Goal: Transaction & Acquisition: Purchase product/service

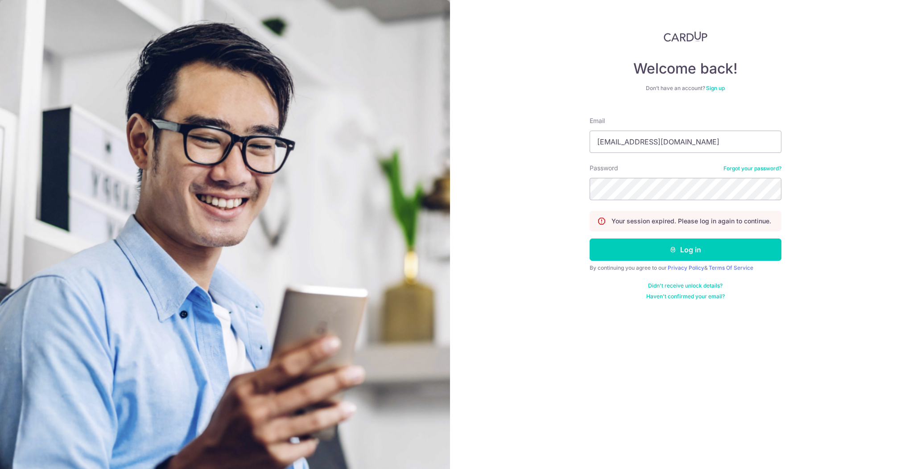
type input "[EMAIL_ADDRESS][DOMAIN_NAME]"
click at [590, 239] on button "Log in" at bounding box center [686, 250] width 192 height 22
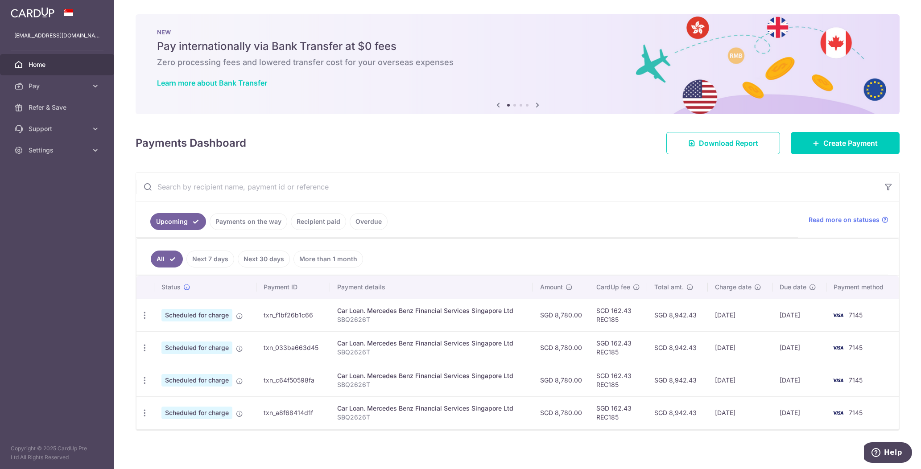
click at [253, 226] on link "Payments on the way" at bounding box center [249, 221] width 78 height 17
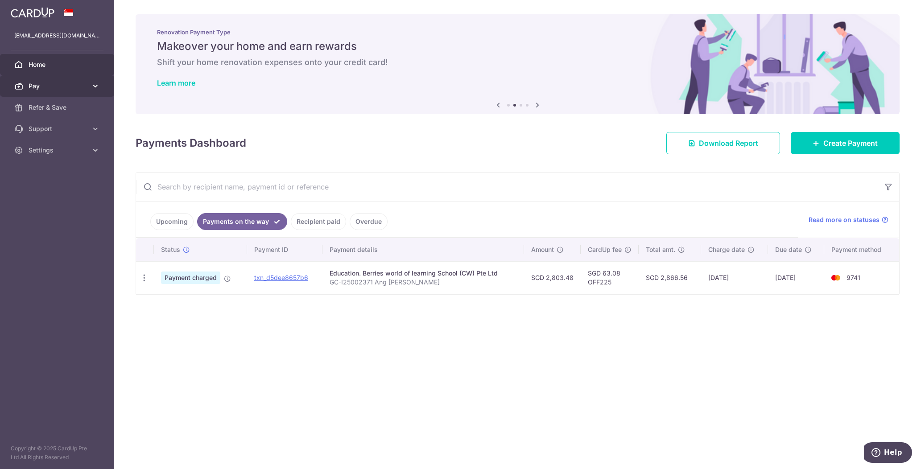
click at [66, 82] on span "Pay" at bounding box center [58, 86] width 59 height 9
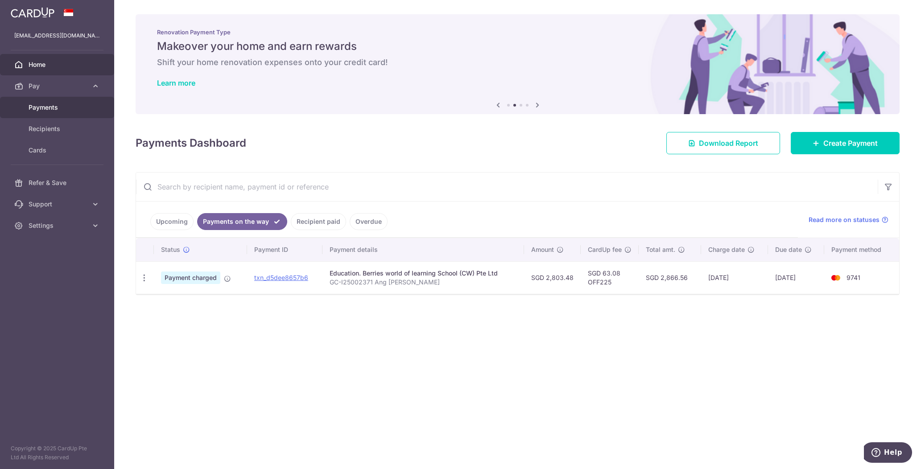
click at [82, 108] on span "Payments" at bounding box center [58, 107] width 59 height 9
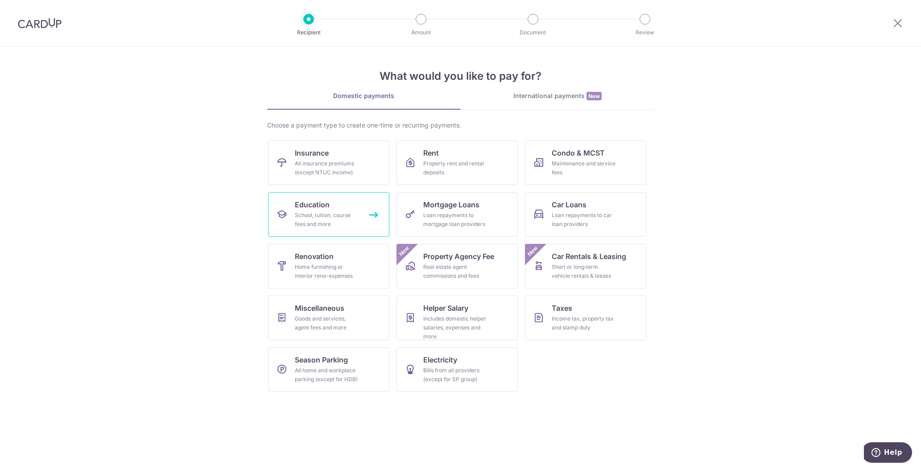
click at [361, 222] on link "Education School, tuition, course fees and more" at bounding box center [328, 214] width 121 height 45
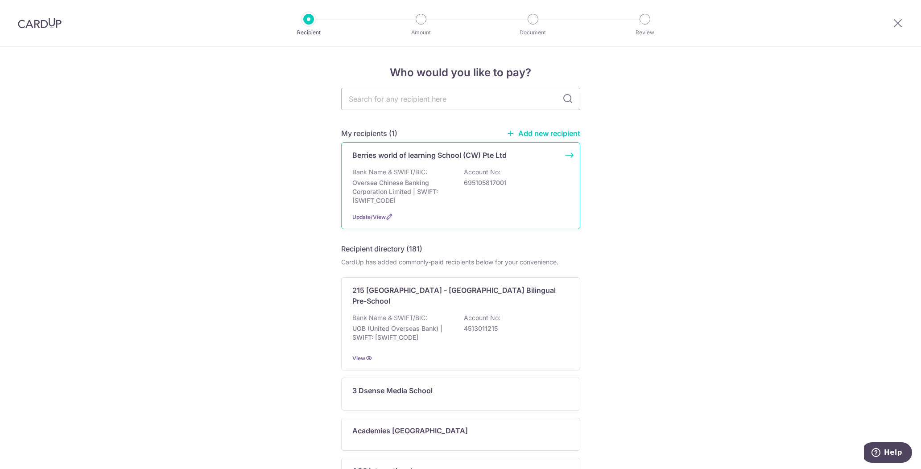
click at [435, 180] on p "Oversea Chinese Banking Corporation Limited | SWIFT: OCBCSGSGXXX" at bounding box center [403, 191] width 100 height 27
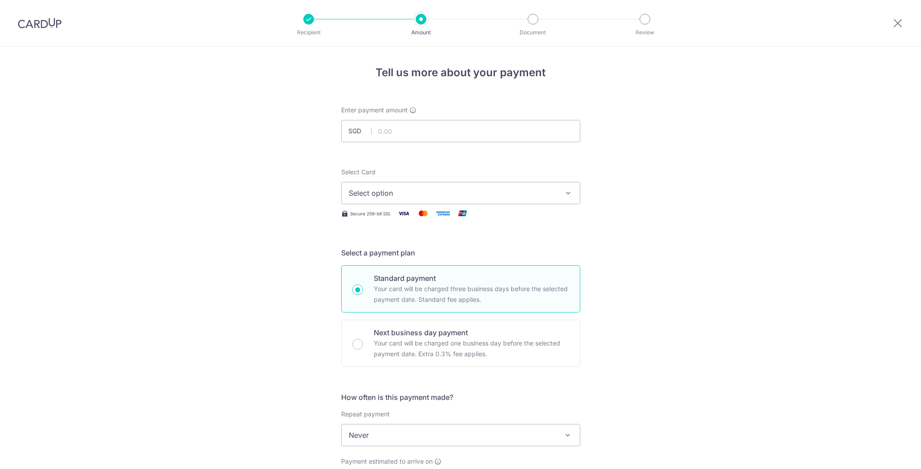
click at [405, 132] on input "text" at bounding box center [460, 131] width 239 height 22
type input "434.91"
click at [421, 190] on span "Select option" at bounding box center [453, 193] width 208 height 11
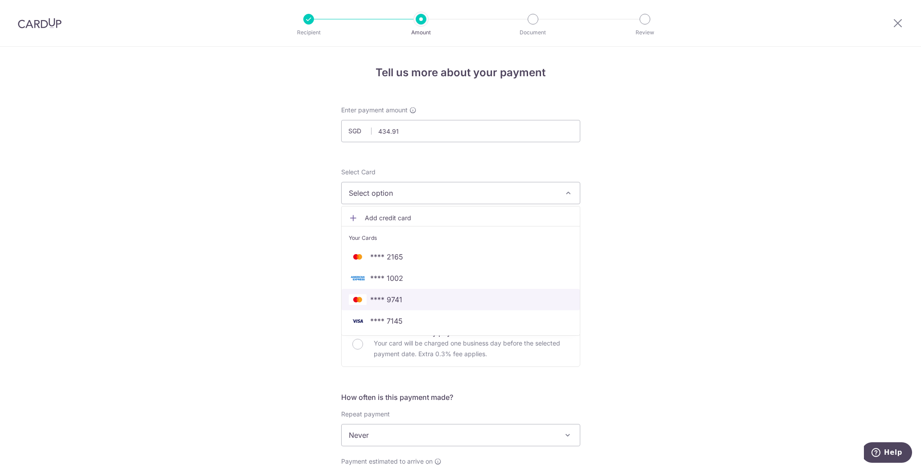
click at [403, 298] on span "**** 9741" at bounding box center [461, 299] width 224 height 11
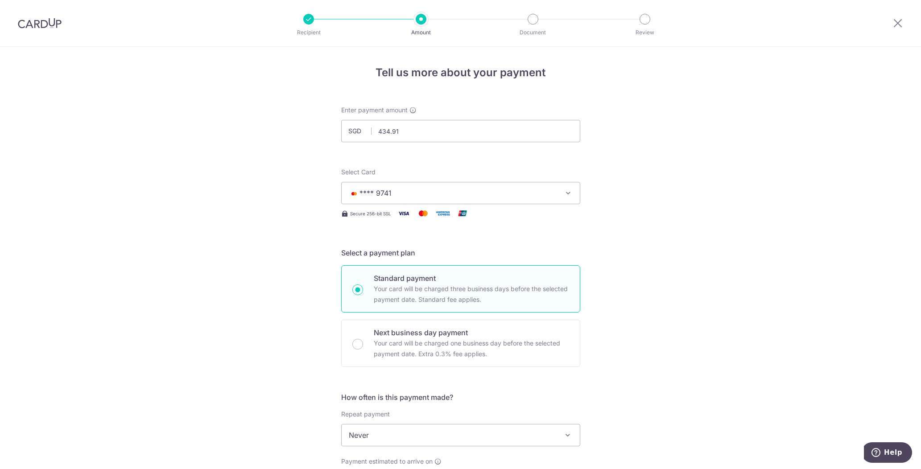
scroll to position [137, 0]
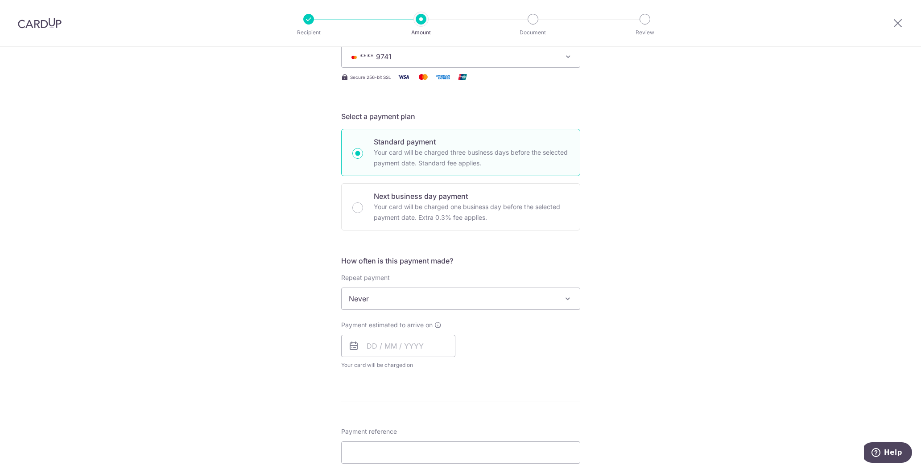
click at [514, 297] on span "Never" at bounding box center [461, 298] width 238 height 21
click at [407, 351] on input "text" at bounding box center [398, 346] width 114 height 22
click at [447, 425] on link "10" at bounding box center [449, 427] width 14 height 14
type input "[DATE]"
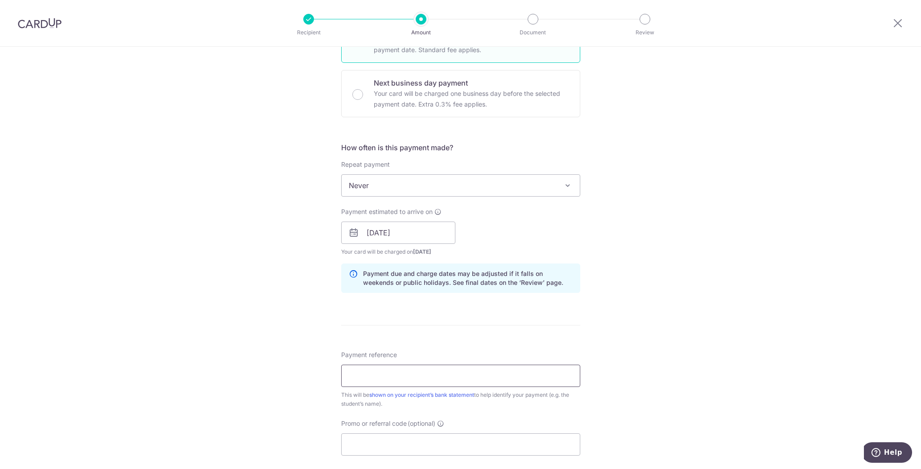
scroll to position [273, 0]
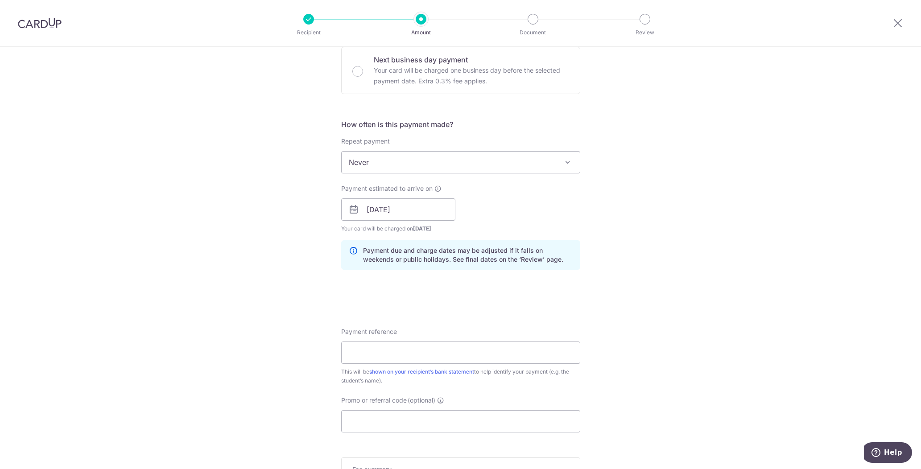
click at [437, 341] on div "Payment reference This will be shown on your recipient’s bank statement to help…" at bounding box center [460, 357] width 239 height 58
click at [439, 347] on input "Payment reference" at bounding box center [460, 353] width 239 height 22
type input "GC-I25002380"
click at [421, 426] on input "Promo or referral code (optional)" at bounding box center [460, 422] width 239 height 22
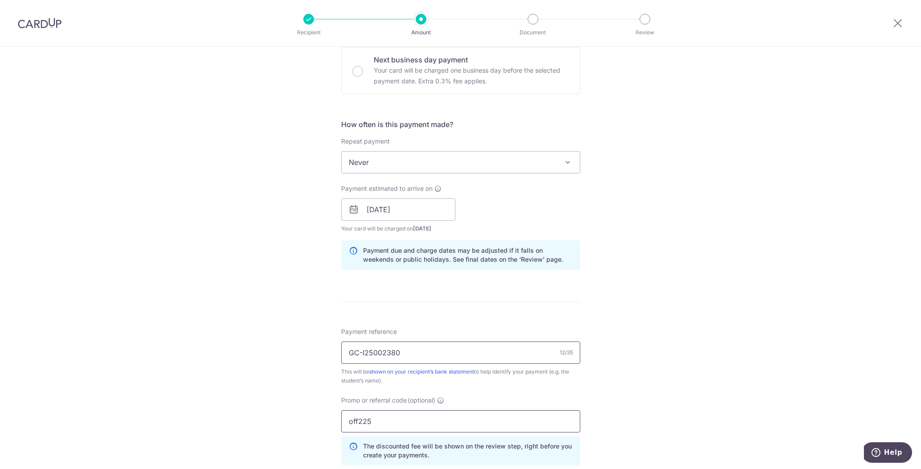
type input "off225"
click at [449, 356] on input "GC-I25002380" at bounding box center [460, 353] width 239 height 22
type input "GC-I25002380 Ang [PERSON_NAME]"
click at [673, 319] on div "Tell us more about your payment Enter payment amount SGD 434.91 434.91 Select C…" at bounding box center [460, 216] width 921 height 884
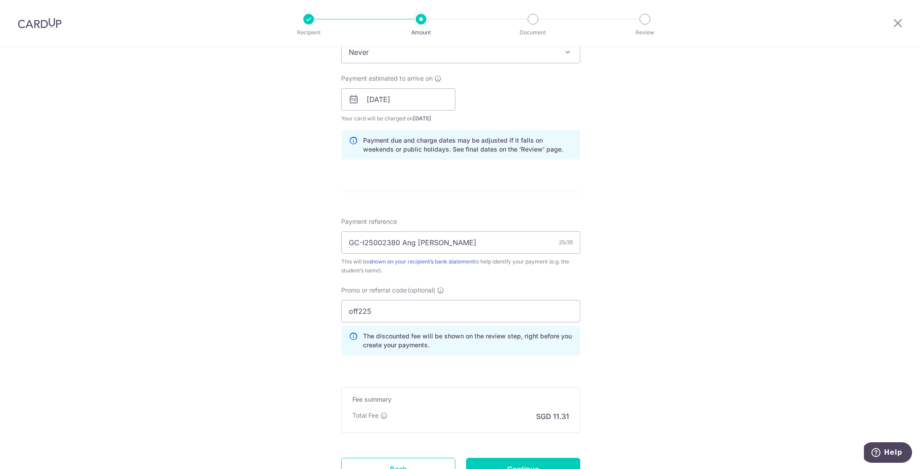
scroll to position [455, 0]
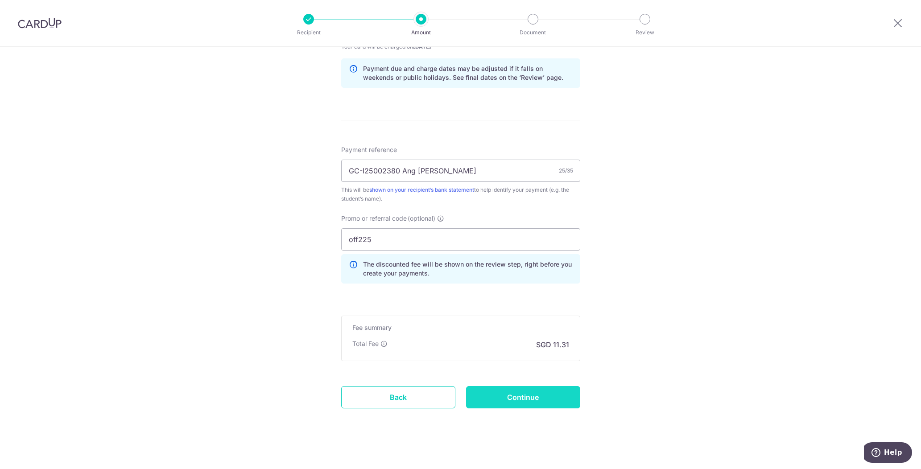
click at [560, 396] on input "Continue" at bounding box center [523, 397] width 114 height 22
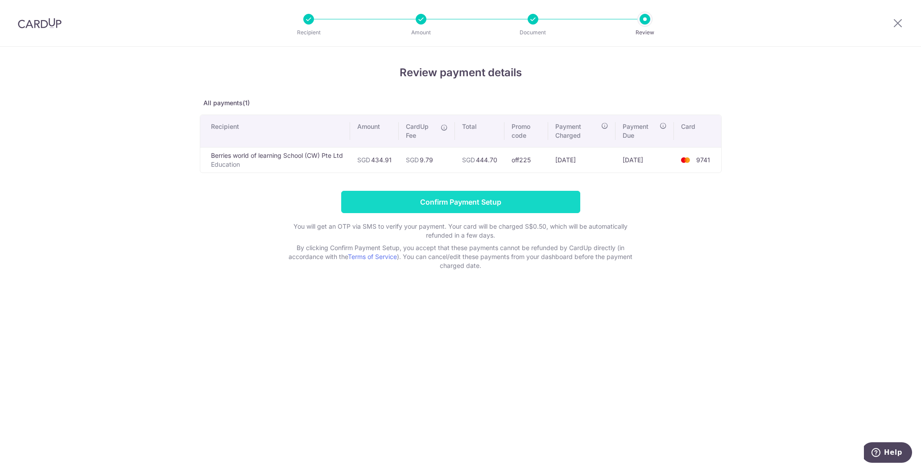
click at [489, 205] on input "Confirm Payment Setup" at bounding box center [460, 202] width 239 height 22
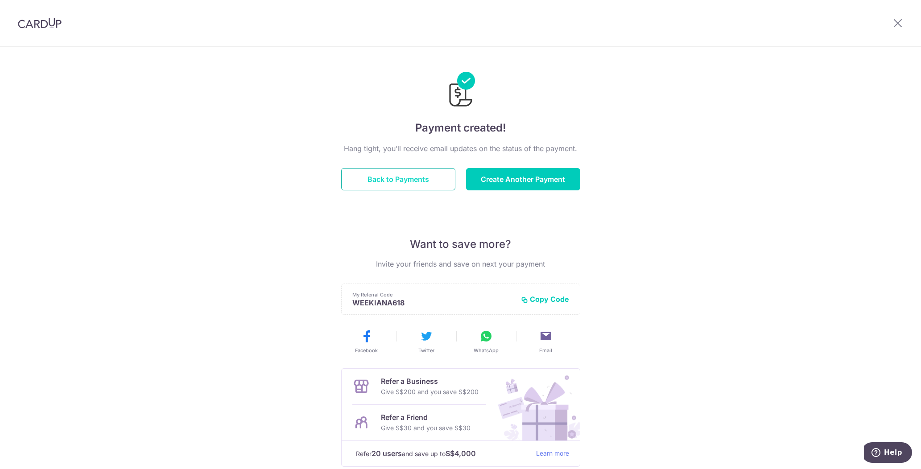
click at [421, 182] on button "Back to Payments" at bounding box center [398, 179] width 114 height 22
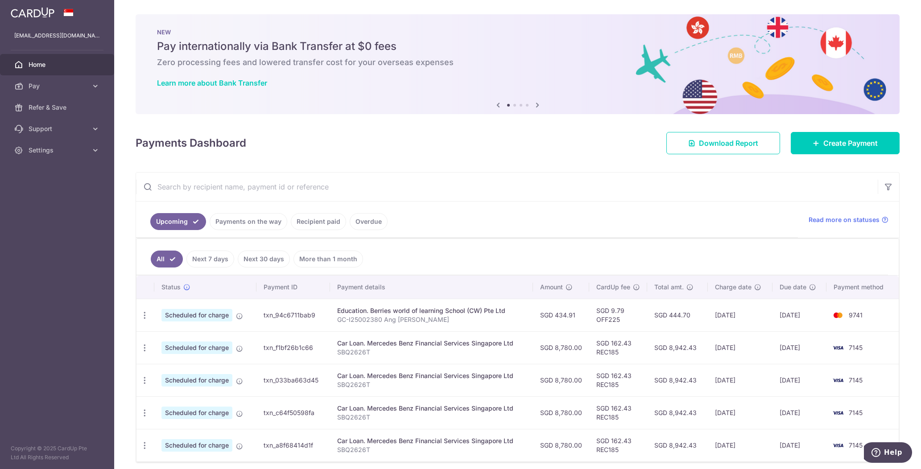
click at [257, 224] on link "Payments on the way" at bounding box center [249, 221] width 78 height 17
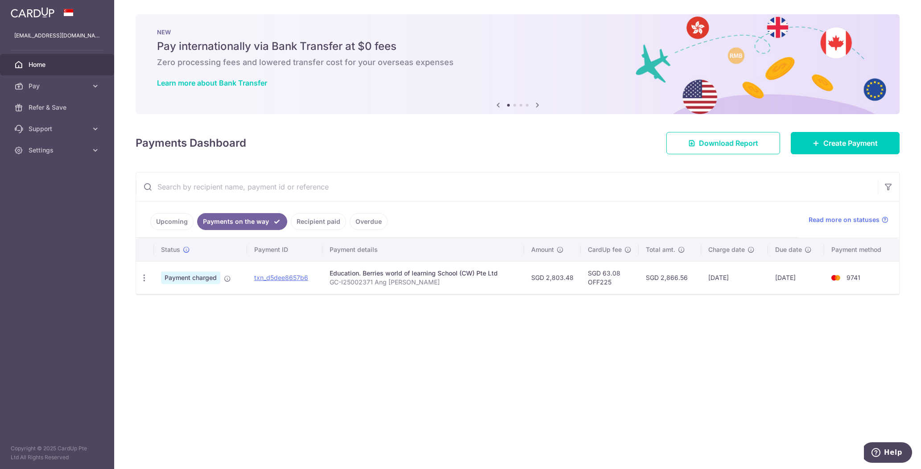
click at [172, 214] on link "Upcoming" at bounding box center [171, 221] width 43 height 17
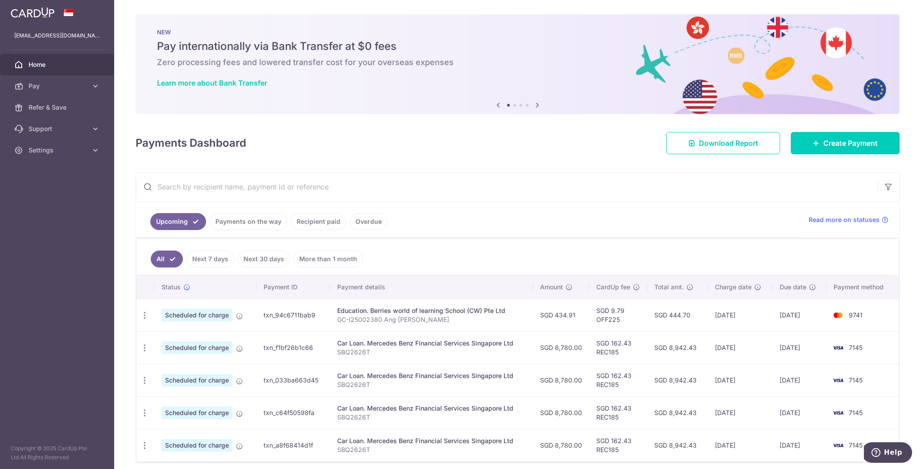
click at [267, 316] on td "txn_94c6711bab9" at bounding box center [294, 315] width 74 height 33
click at [262, 225] on link "Payments on the way" at bounding box center [249, 221] width 78 height 17
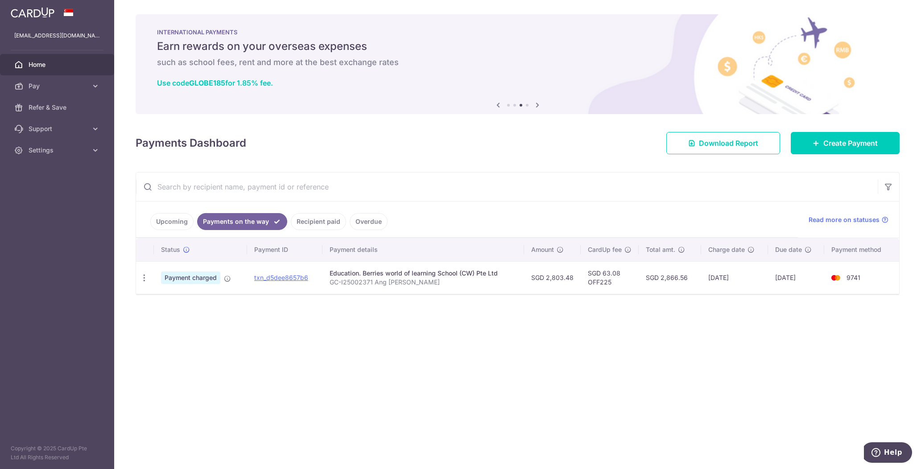
click at [382, 349] on div "× Pause Schedule Pause all future payments in this series Pause just this one p…" at bounding box center [517, 234] width 807 height 469
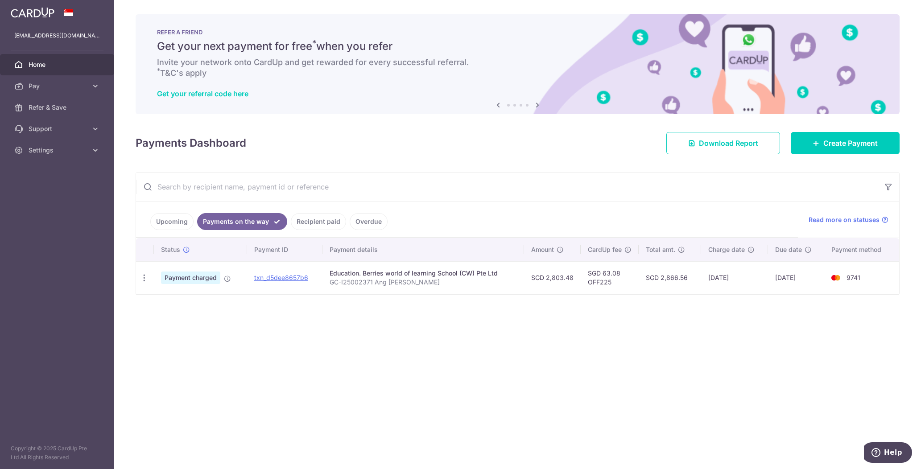
click at [316, 217] on link "Recipient paid" at bounding box center [318, 221] width 55 height 17
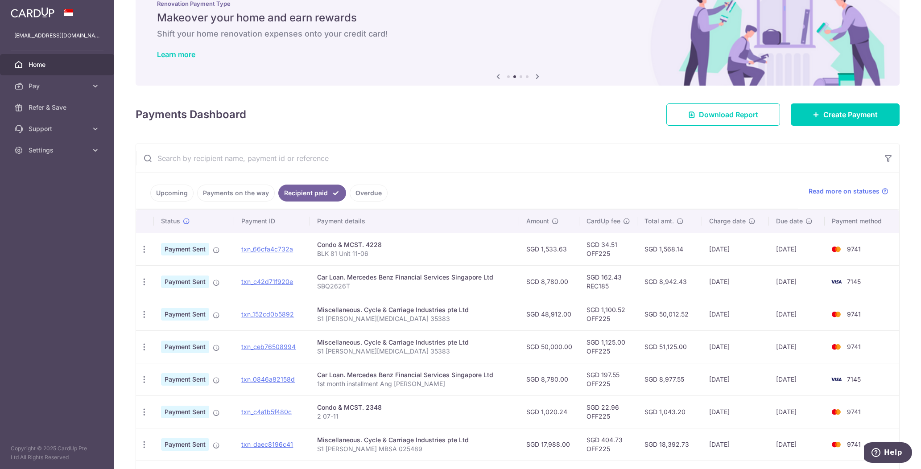
scroll to position [46, 0]
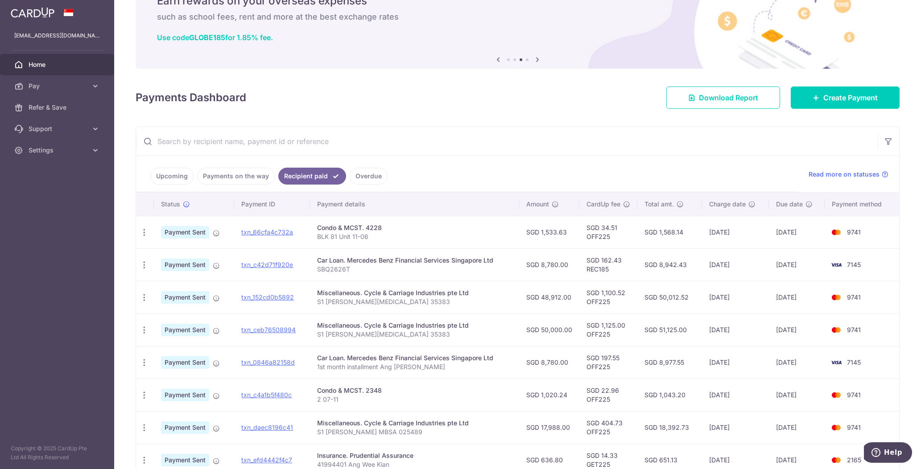
click at [169, 175] on link "Upcoming" at bounding box center [171, 176] width 43 height 17
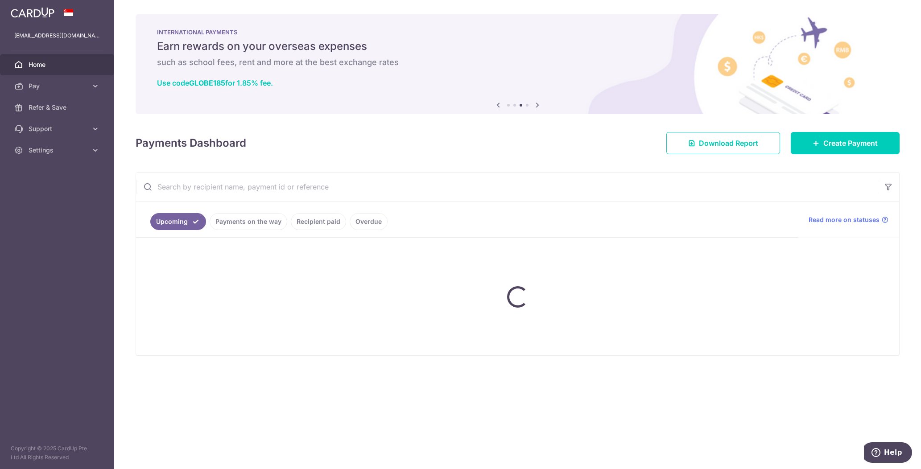
scroll to position [0, 0]
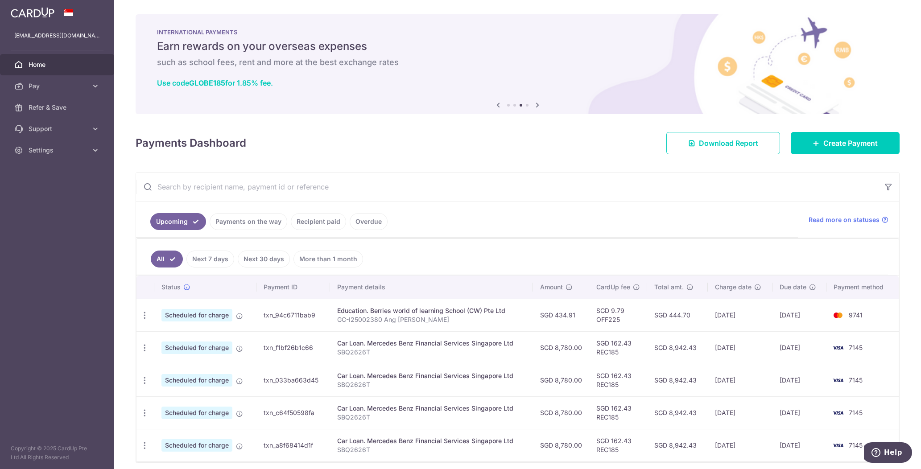
click at [306, 222] on link "Recipient paid" at bounding box center [318, 221] width 55 height 17
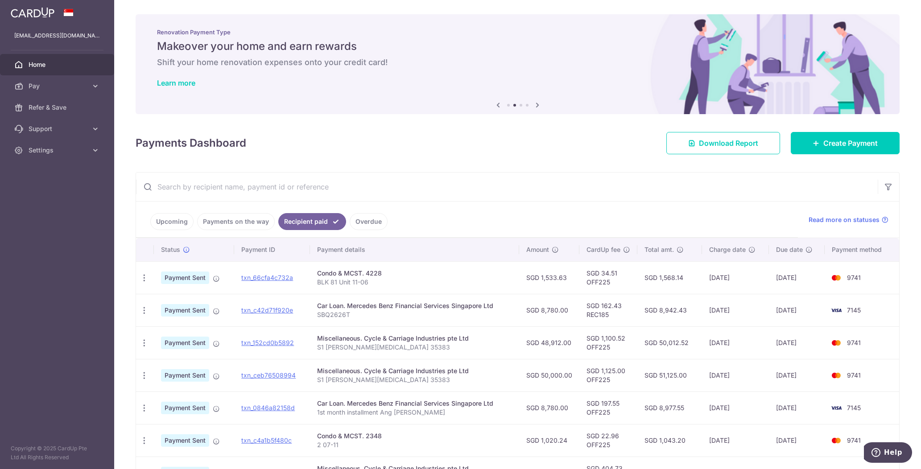
click at [173, 221] on link "Upcoming" at bounding box center [171, 221] width 43 height 17
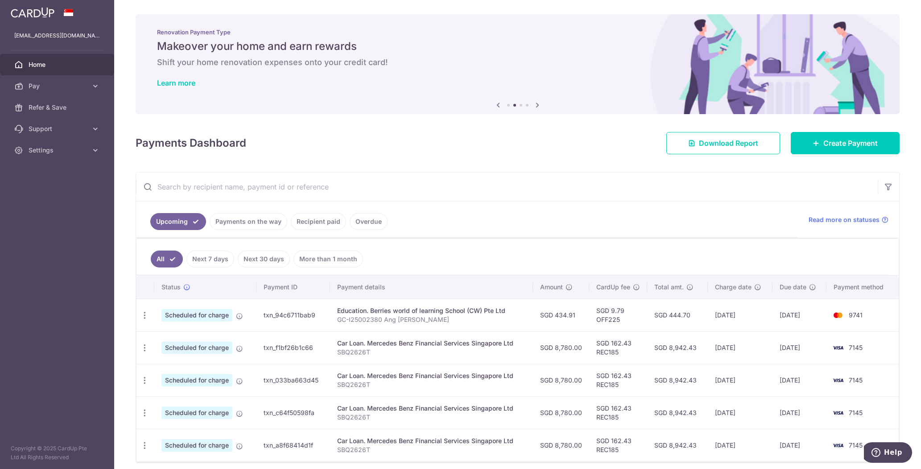
click at [257, 224] on link "Payments on the way" at bounding box center [249, 221] width 78 height 17
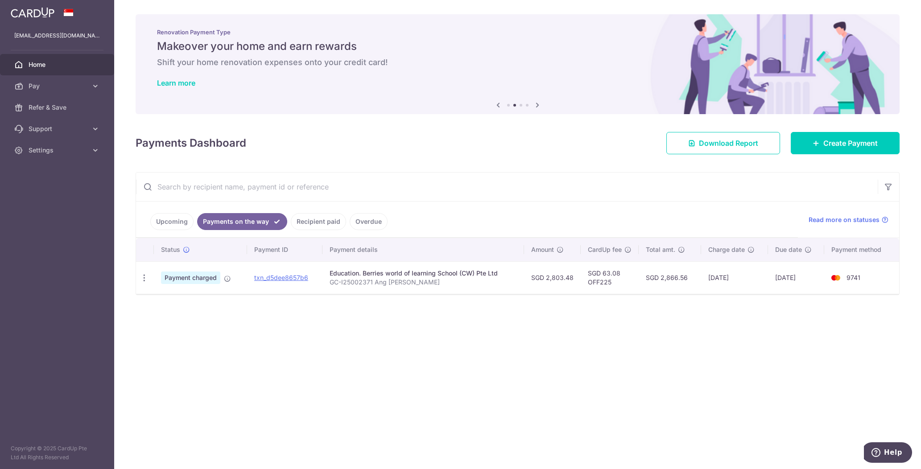
click at [176, 221] on link "Upcoming" at bounding box center [171, 221] width 43 height 17
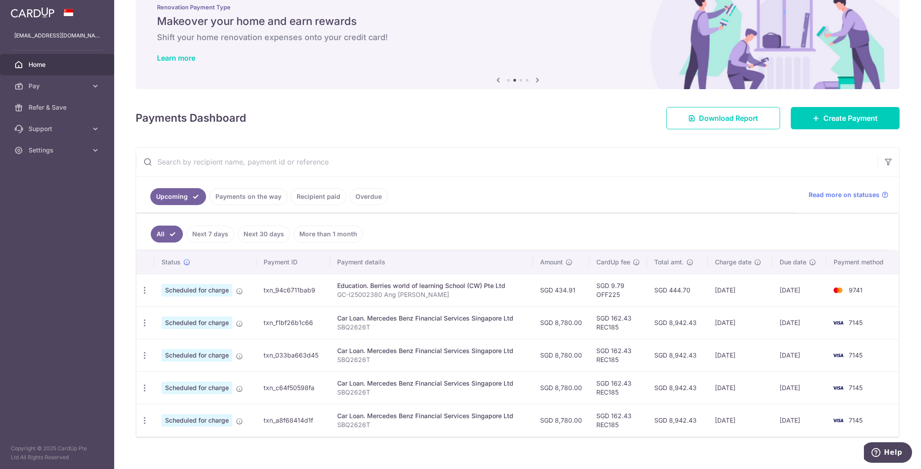
scroll to position [36, 0]
